Goal: Information Seeking & Learning: Understand process/instructions

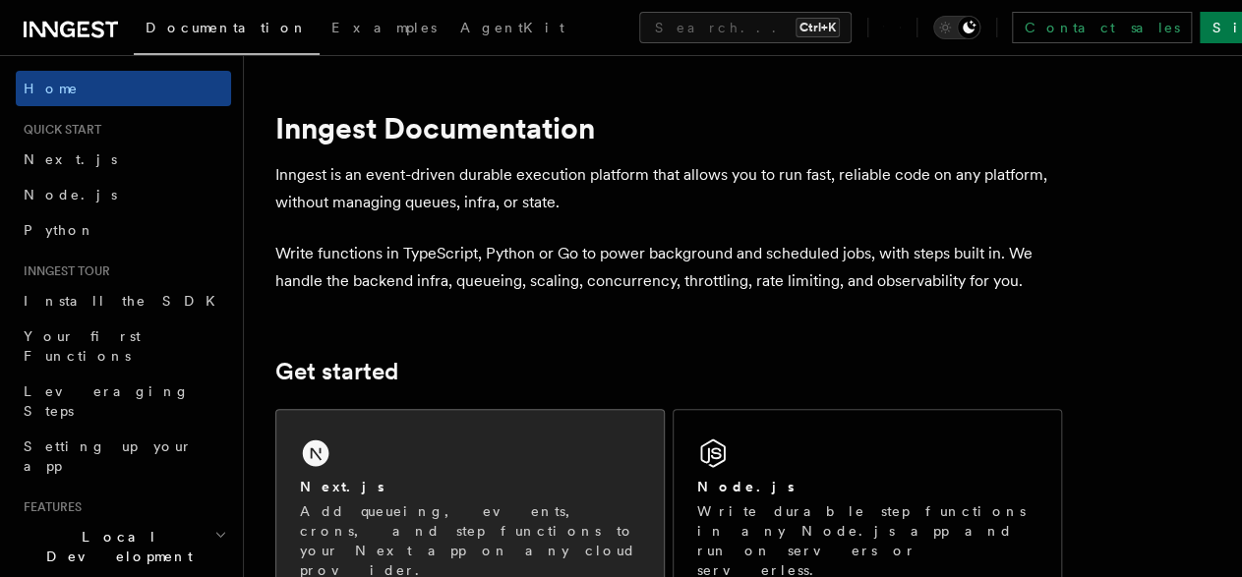
click at [385, 499] on div "Next.js Add queueing, events, crons, and step functions to your Next app on any…" at bounding box center [470, 528] width 340 height 103
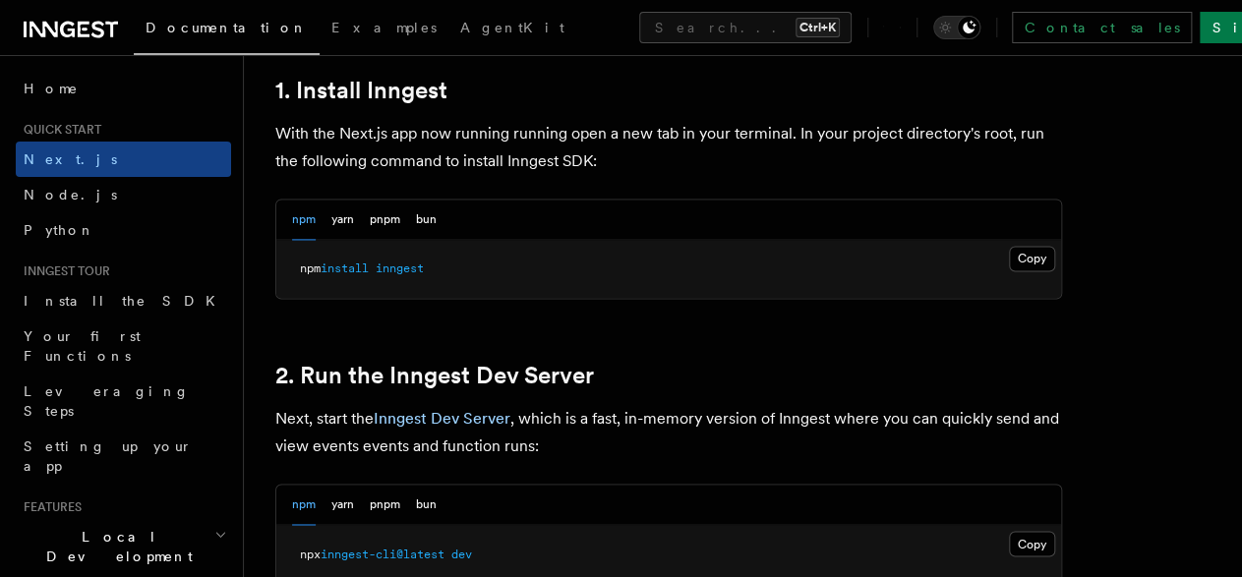
scroll to position [1145, 0]
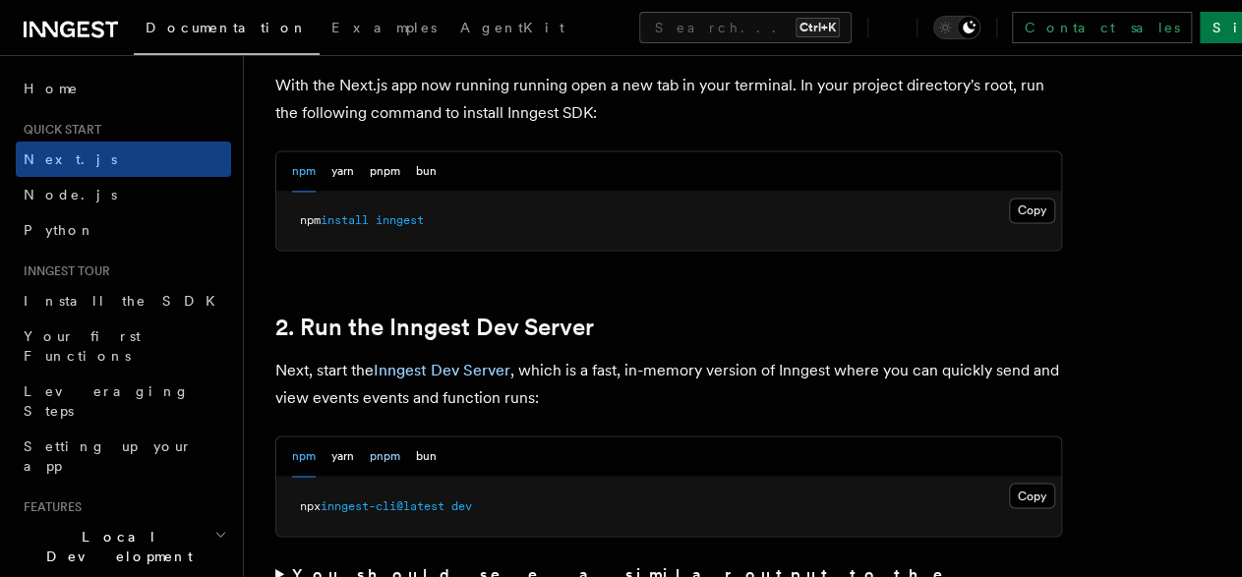
click at [378, 453] on button "pnpm" at bounding box center [385, 457] width 30 height 40
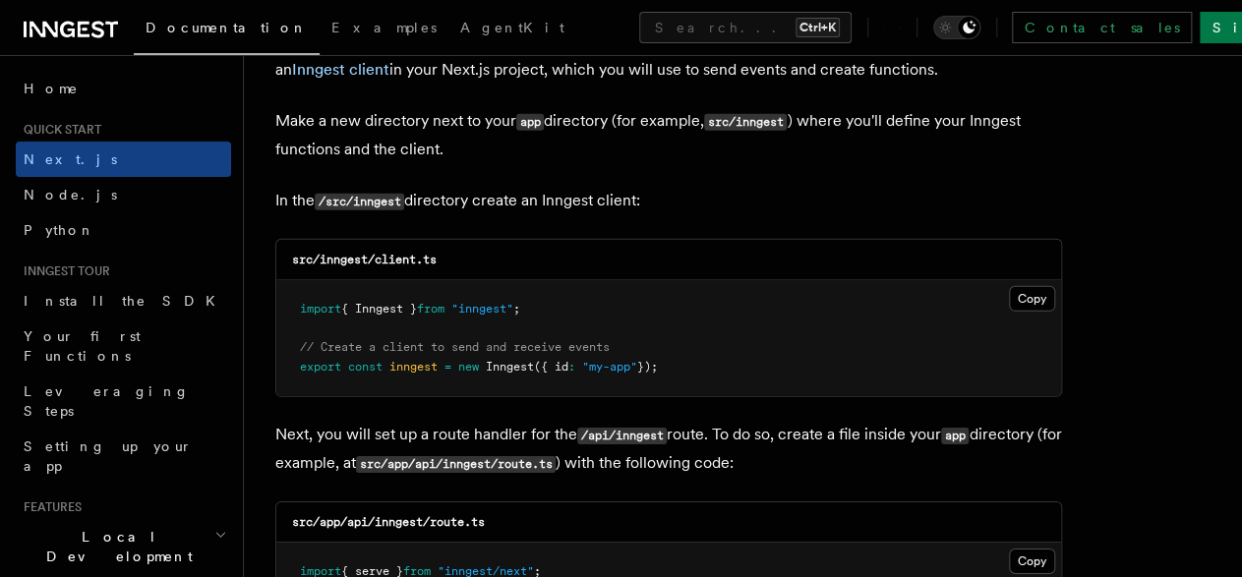
scroll to position [2471, 0]
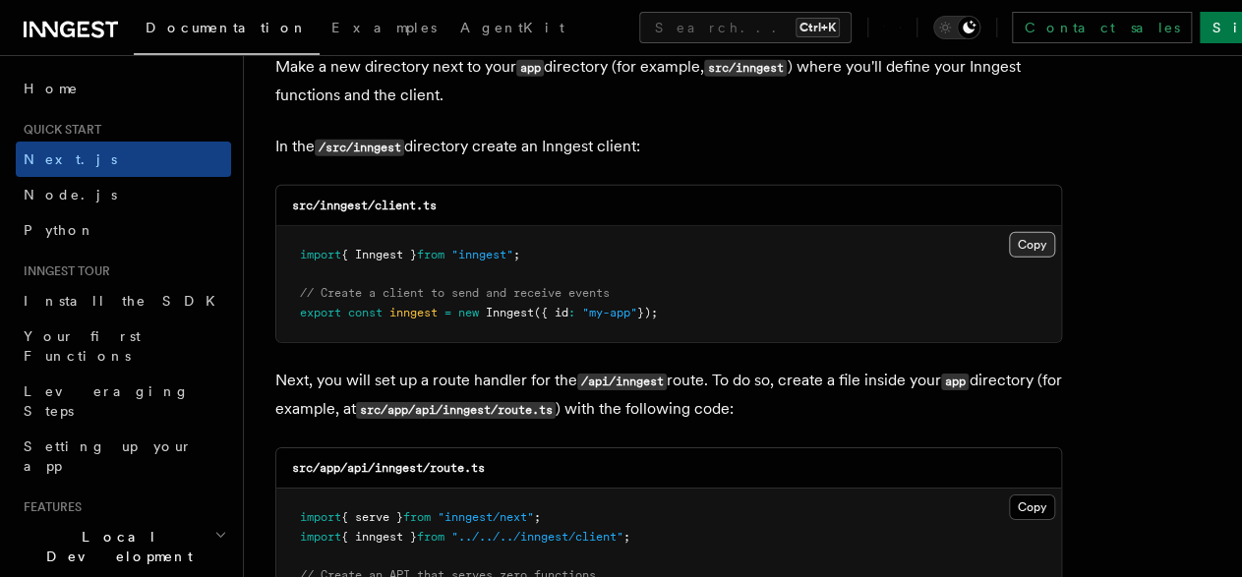
click at [1021, 238] on button "Copy Copied" at bounding box center [1032, 245] width 46 height 26
click at [1043, 232] on button "Copy Copied" at bounding box center [1032, 245] width 46 height 26
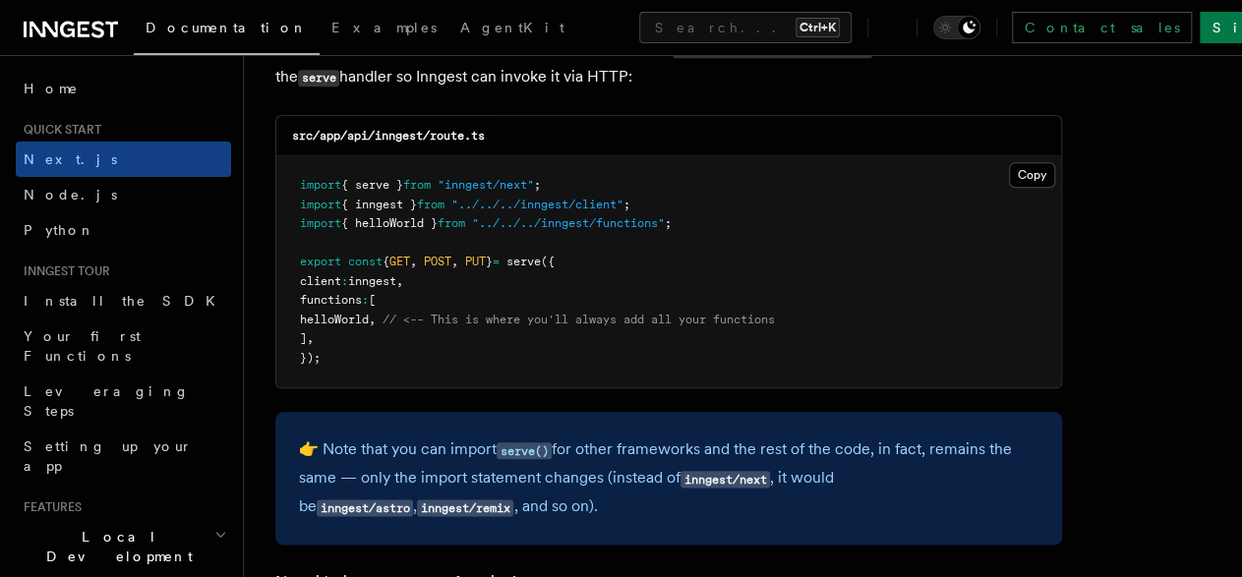
scroll to position [3980, 0]
